Goal: Use online tool/utility: Utilize a website feature to perform a specific function

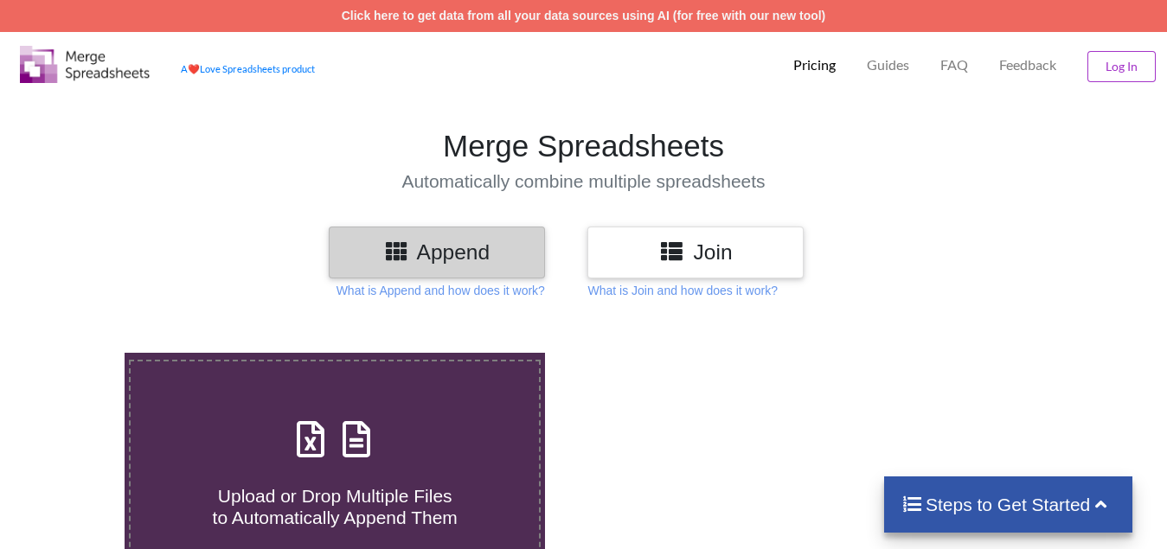
click at [234, 464] on h4 "Upload or Drop Multiple Files to Automatically Append Them" at bounding box center [335, 497] width 408 height 66
click at [78, 353] on input "Upload or Drop Multiple Files to Automatically Append Them" at bounding box center [78, 353] width 0 height 0
type input "C:\fakepath\Copy - 13(1).xlsx"
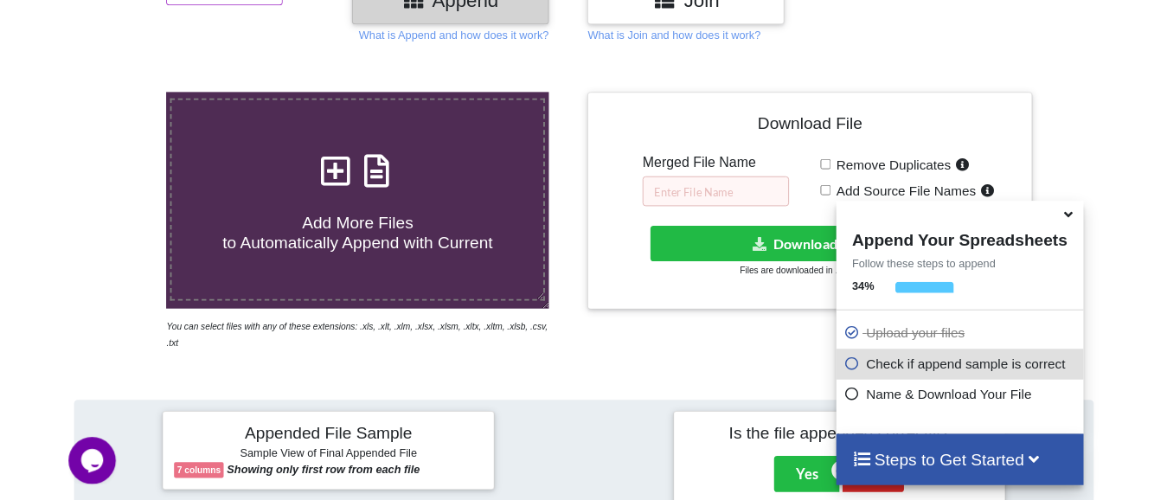
scroll to position [240, 0]
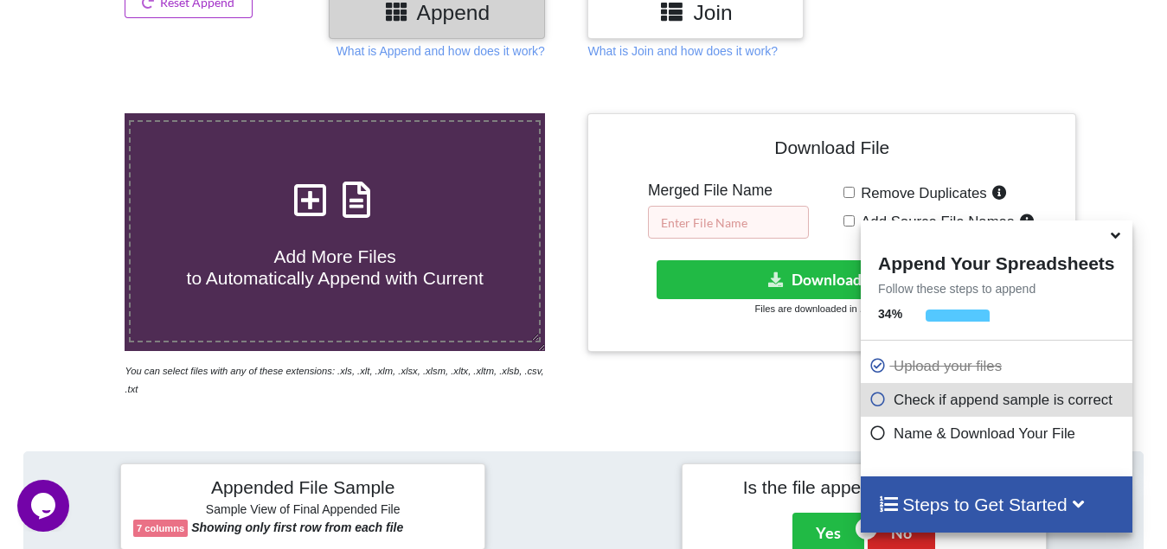
click at [705, 211] on input "text" at bounding box center [728, 222] width 161 height 33
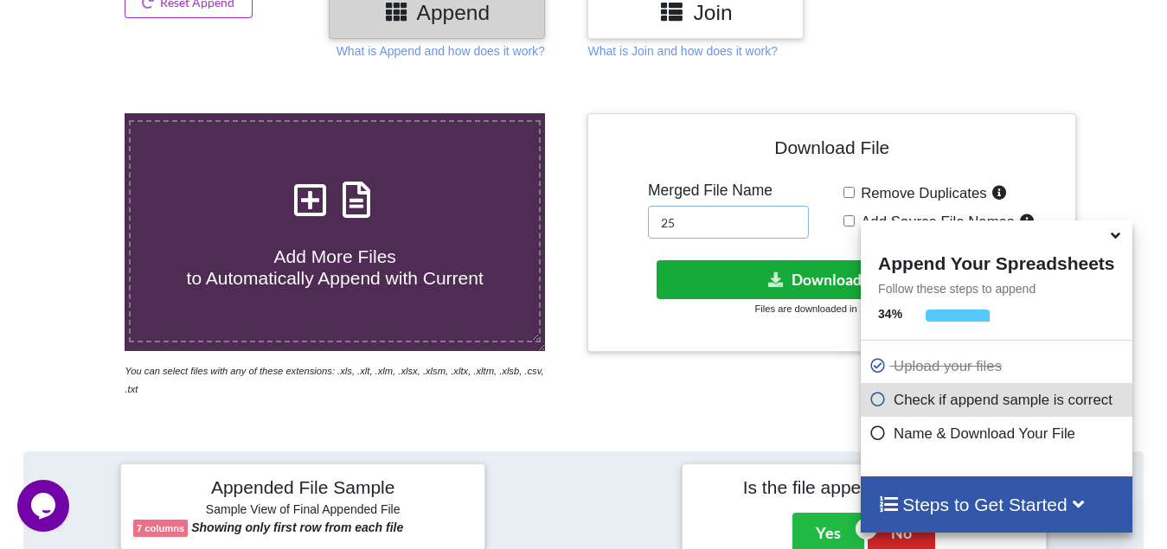
type input "25"
click at [827, 272] on button "Download File" at bounding box center [829, 279] width 347 height 39
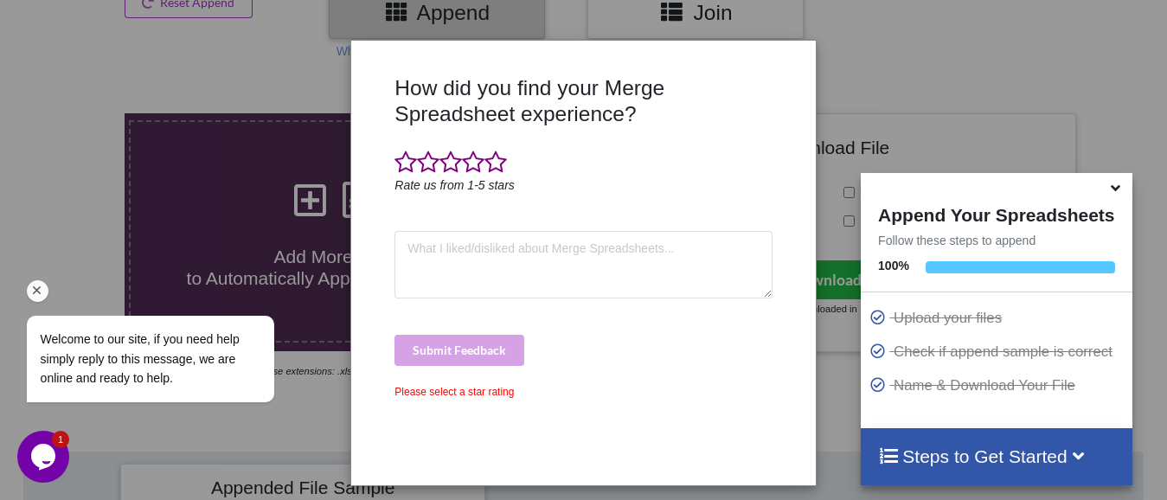
click at [74, 224] on div "Welcome to our site, if you need help simply reply to this message, we are onli…" at bounding box center [172, 287] width 311 height 263
click at [37, 297] on icon "Chat attention grabber" at bounding box center [37, 291] width 16 height 16
